Goal: Use online tool/utility: Use online tool/utility

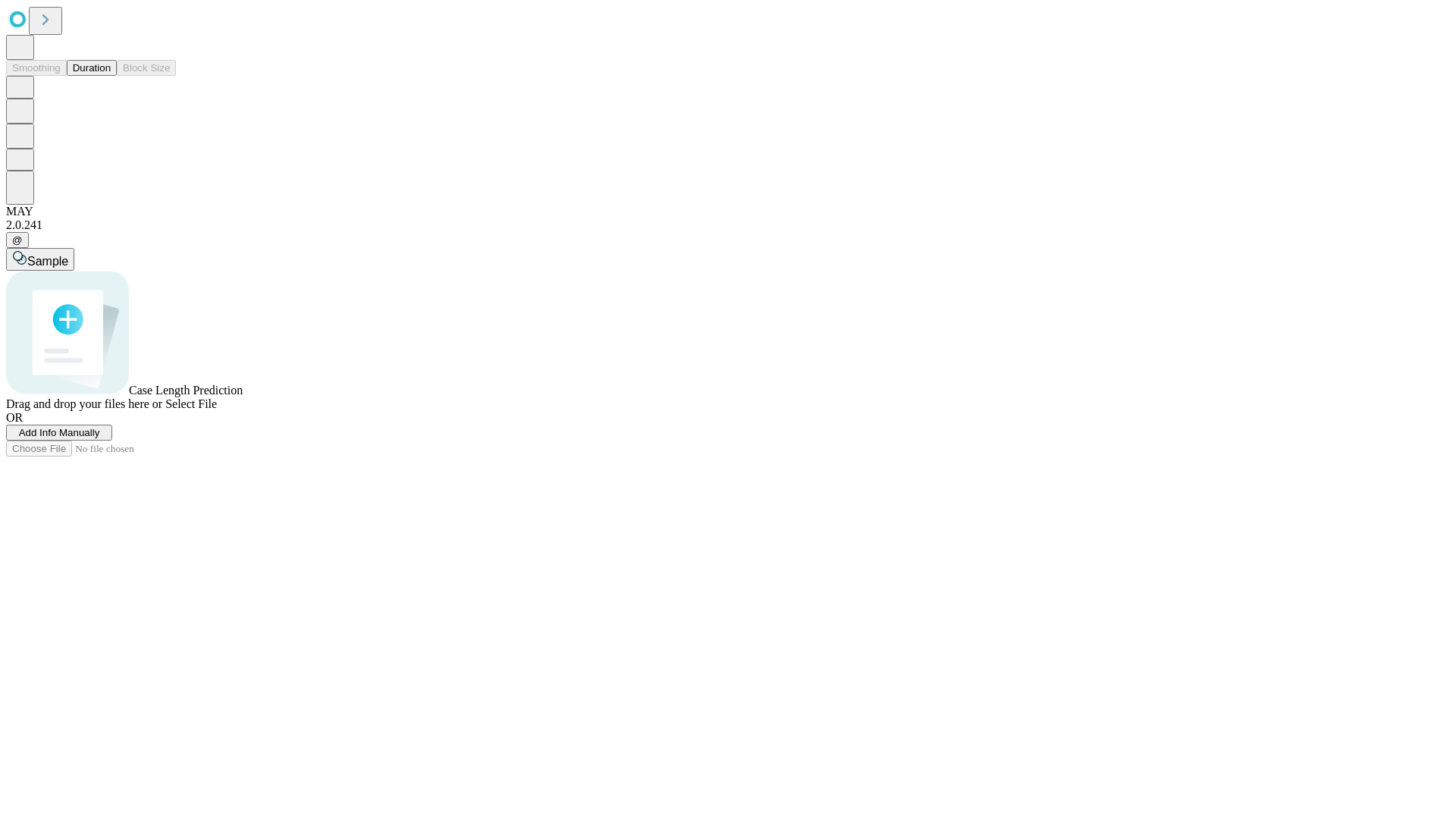
click at [111, 76] on button "Duration" at bounding box center [92, 68] width 50 height 16
click at [100, 438] on span "Add Info Manually" at bounding box center [59, 432] width 81 height 11
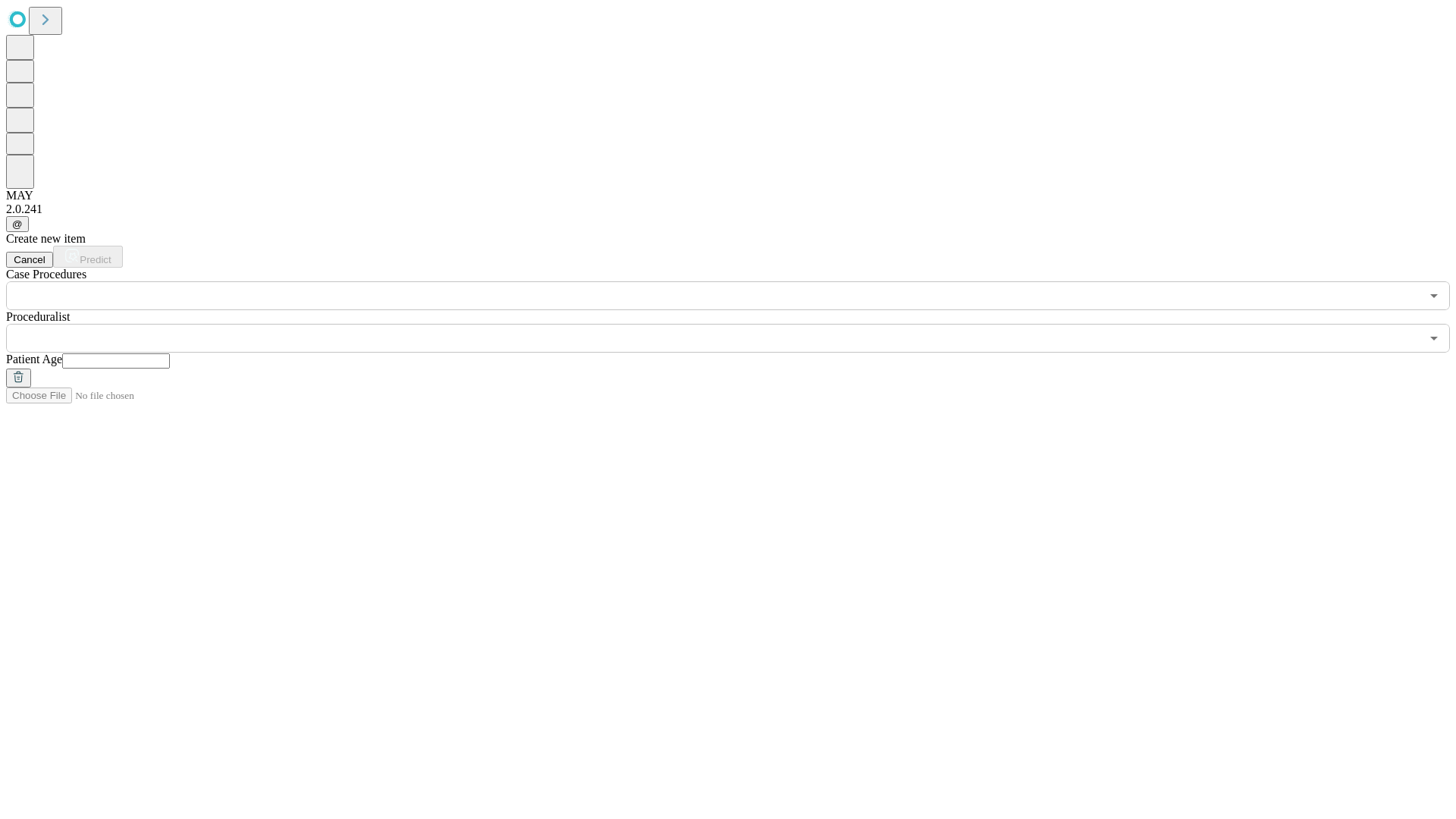
click at [170, 354] on input "text" at bounding box center [116, 361] width 107 height 15
type input "***"
click at [739, 324] on input "text" at bounding box center [714, 338] width 1415 height 29
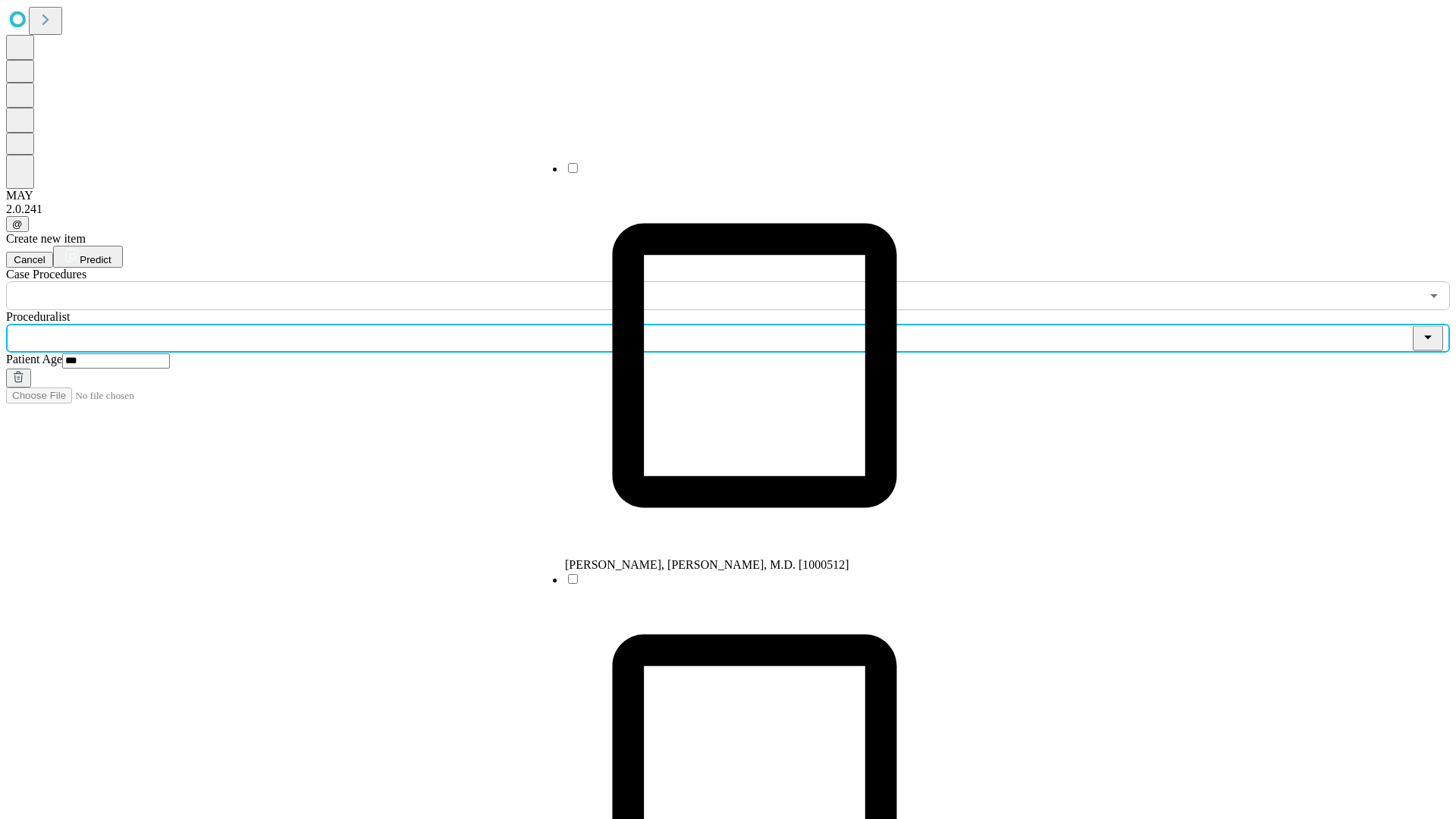
click at [739, 174] on li "[PERSON_NAME], [PERSON_NAME], M.D. [1000512]" at bounding box center [755, 366] width 380 height 411
click at [319, 281] on input "text" at bounding box center [714, 296] width 1415 height 29
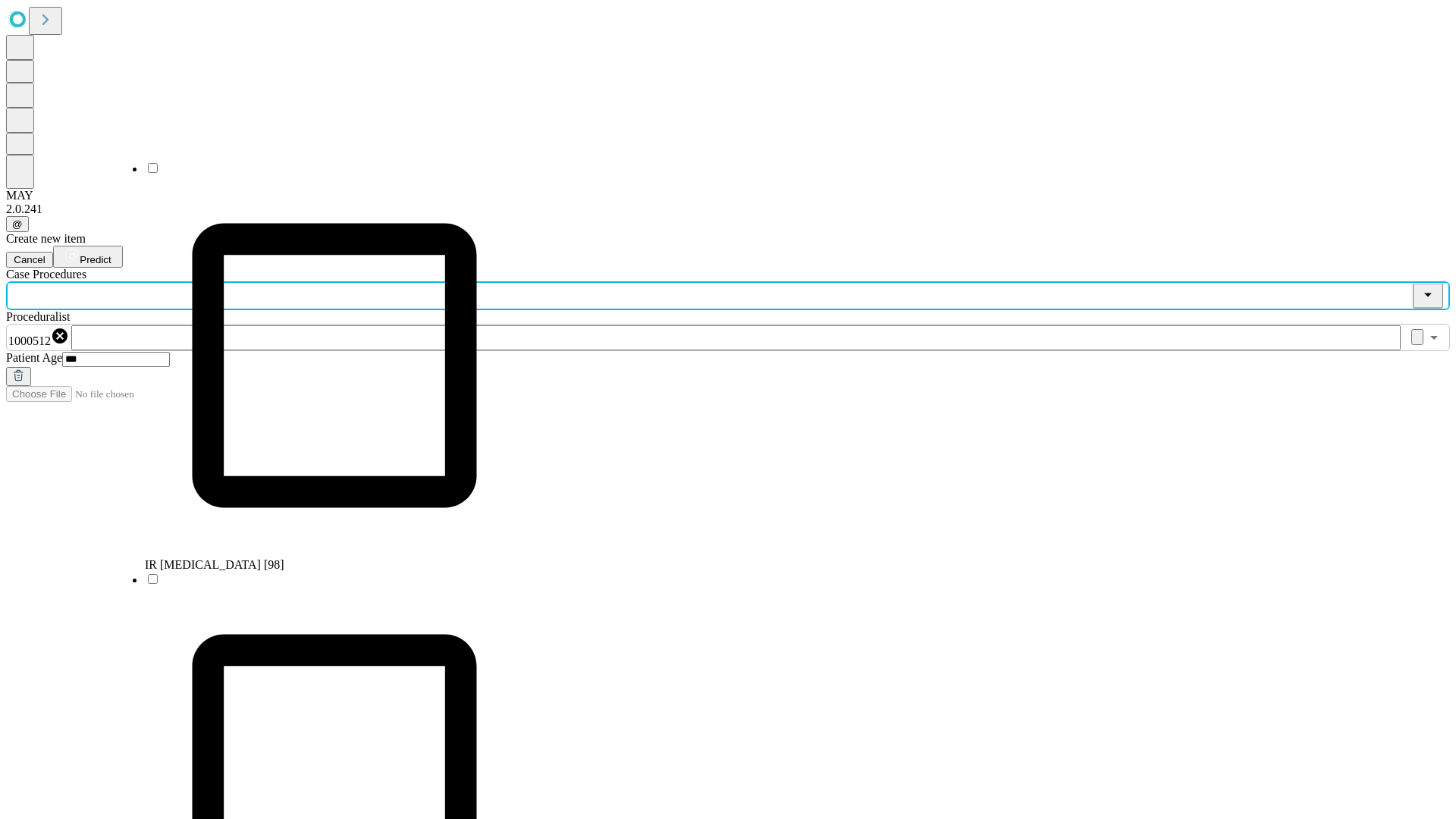
click at [319, 174] on li "IR [MEDICAL_DATA] [98]" at bounding box center [335, 366] width 380 height 411
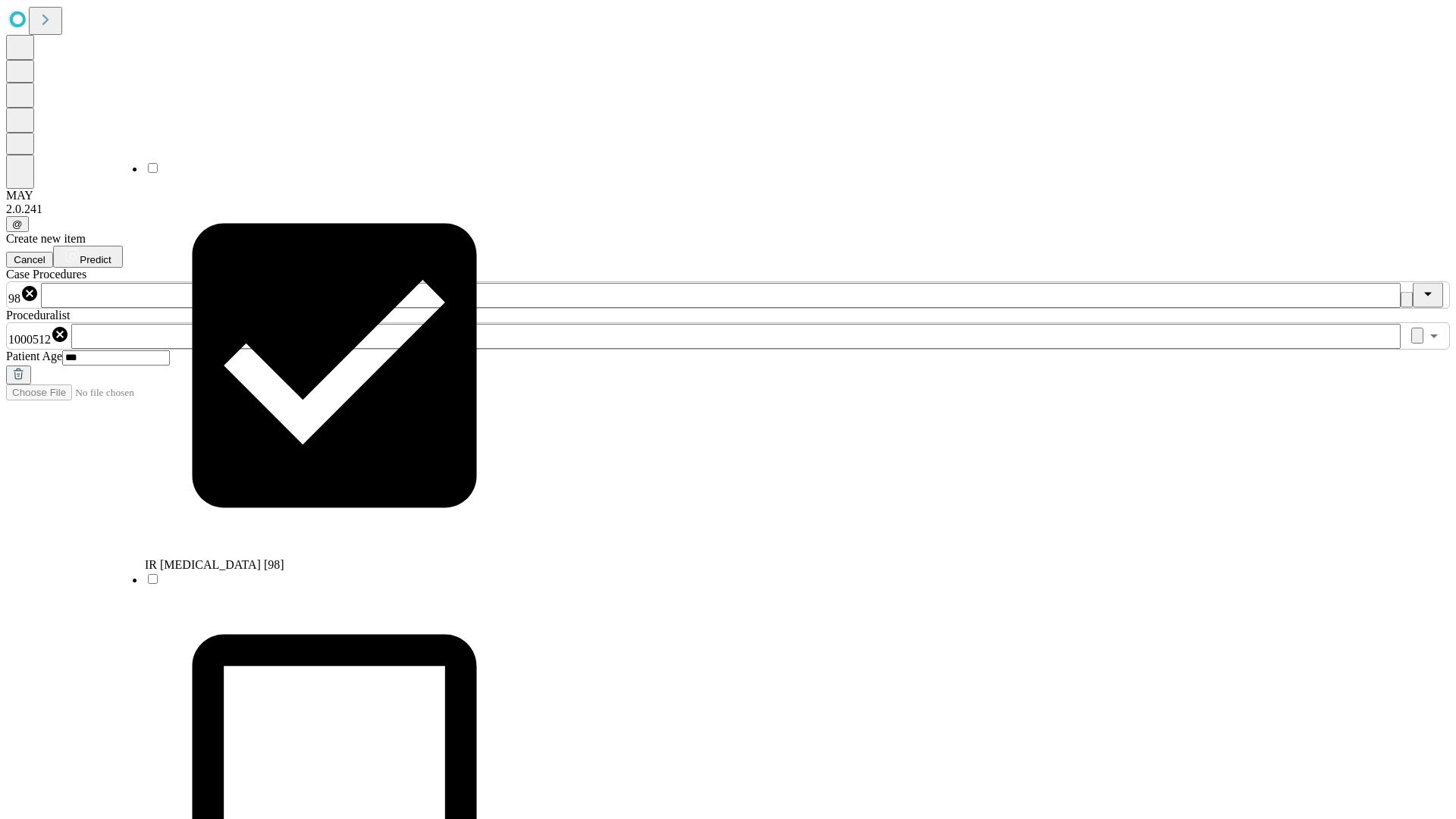
click at [111, 254] on span "Predict" at bounding box center [95, 259] width 31 height 11
